Goal: Find specific fact: Find specific fact

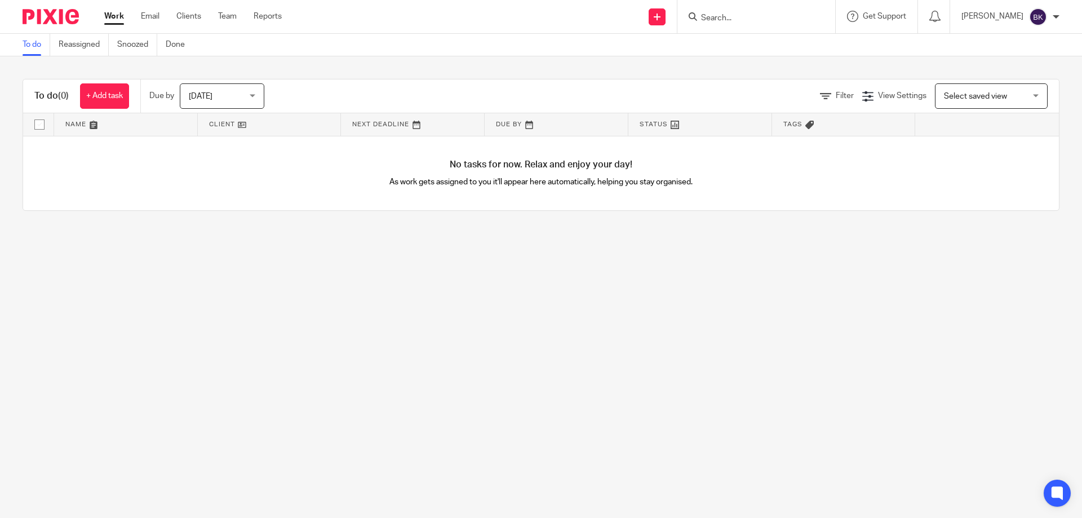
click at [536, 17] on input "Search" at bounding box center [750, 19] width 101 height 10
type input "textiles"
click at [536, 47] on link at bounding box center [806, 53] width 216 height 35
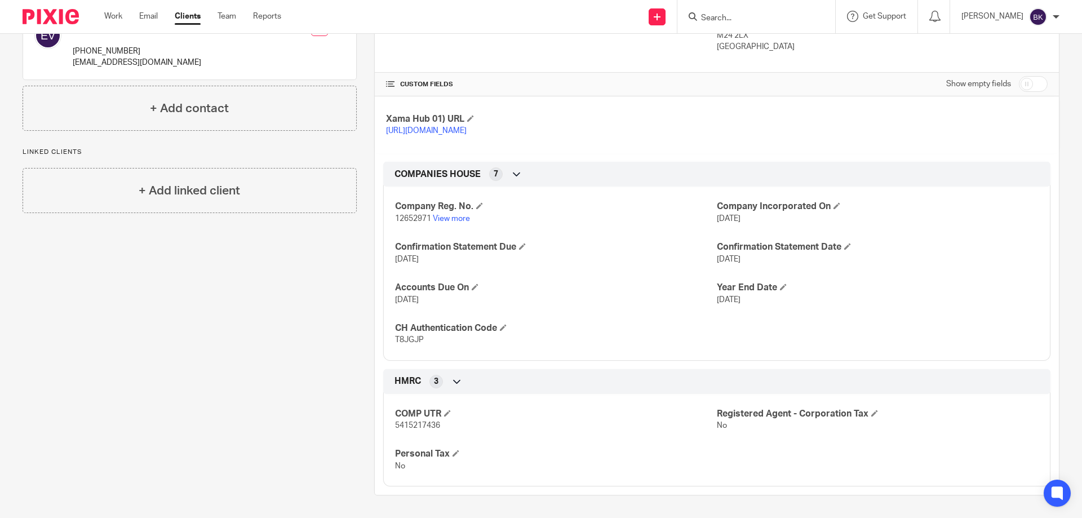
scroll to position [231, 0]
drag, startPoint x: 424, startPoint y: 342, endPoint x: 394, endPoint y: 341, distance: 29.9
click at [395, 341] on p "T8JGJP" at bounding box center [556, 339] width 322 height 11
copy span "T8JGJP"
